Goal: Download file/media

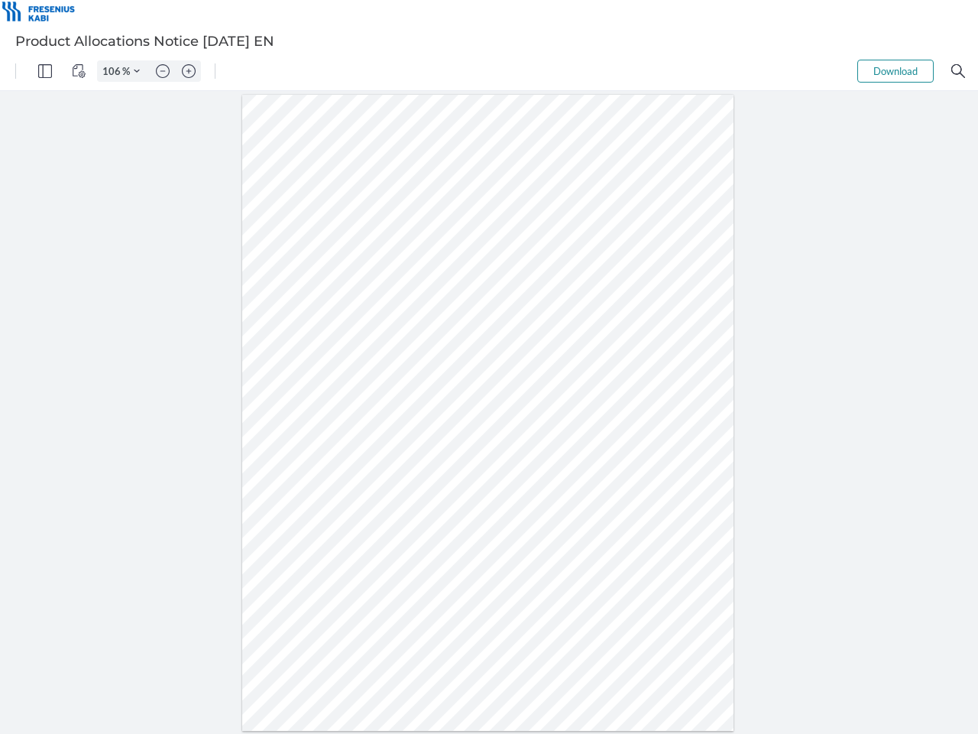
click at [45, 71] on img "Panel" at bounding box center [45, 71] width 14 height 14
click at [79, 71] on img "View Controls" at bounding box center [79, 71] width 14 height 14
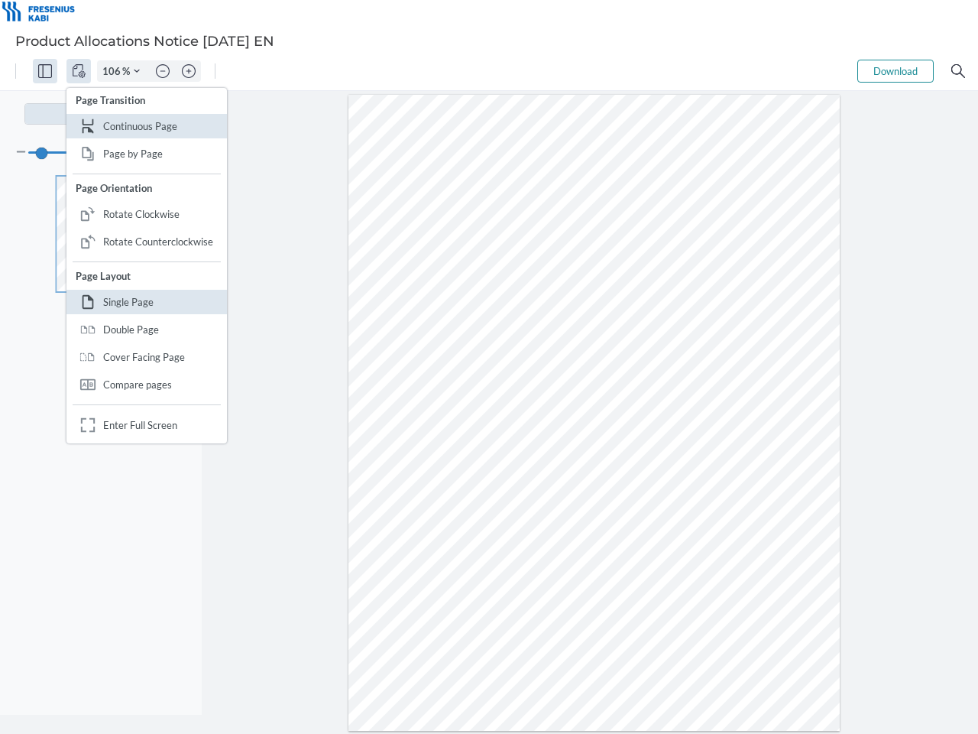
click at [114, 71] on input "106" at bounding box center [110, 71] width 24 height 14
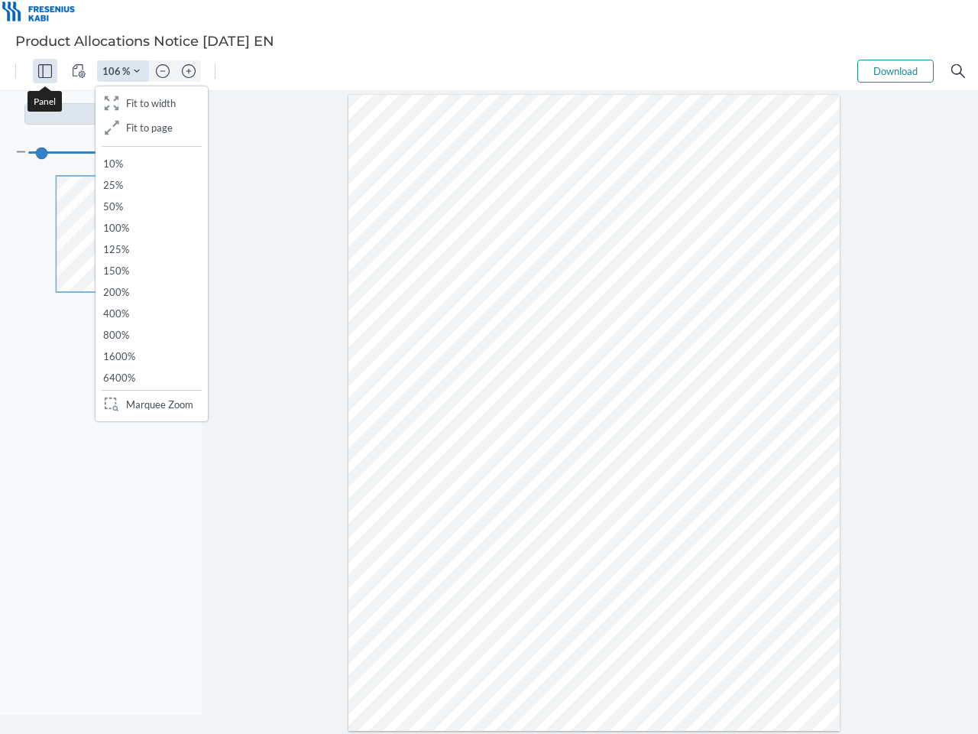
click at [137, 71] on img "Zoom Controls" at bounding box center [137, 71] width 6 height 6
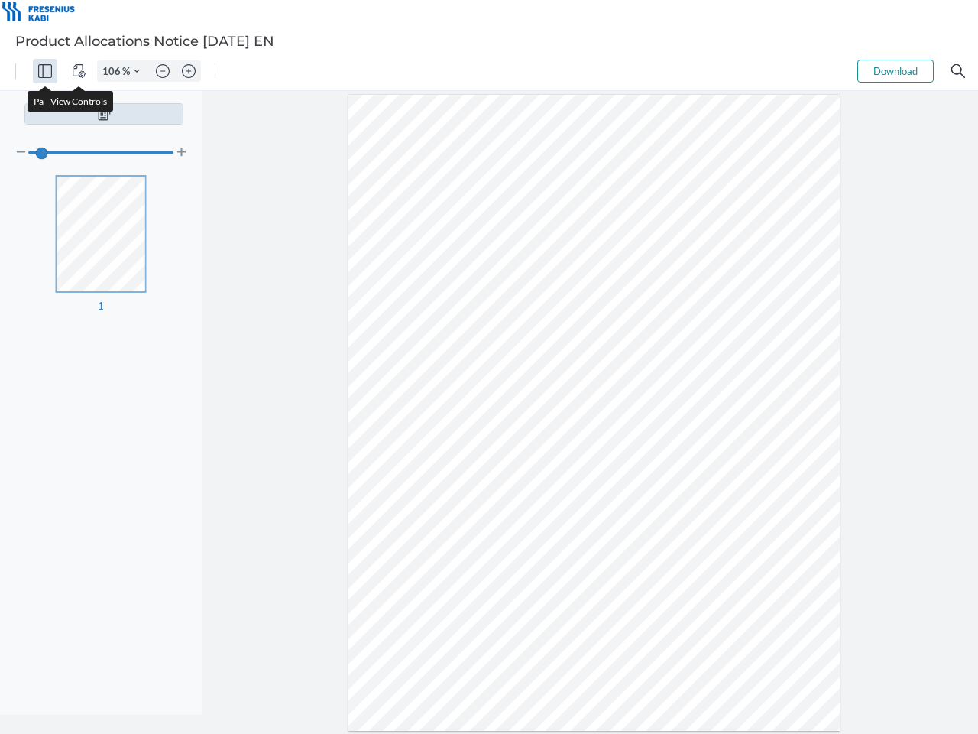
click at [163, 71] on img "Zoom out" at bounding box center [163, 71] width 14 height 14
click at [189, 71] on img "Zoom in" at bounding box center [189, 71] width 14 height 14
type input "106"
click at [896, 71] on button "Download" at bounding box center [896, 71] width 76 height 23
click at [959, 71] on img "Search" at bounding box center [959, 71] width 14 height 14
